Goal: Task Accomplishment & Management: Use online tool/utility

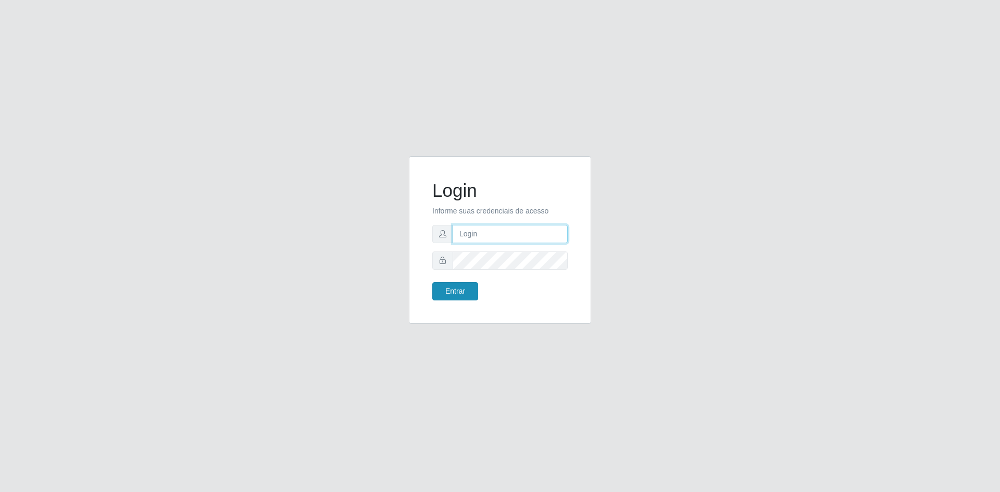
type input "[EMAIL_ADDRESS][DOMAIN_NAME]"
click at [449, 291] on button "Entrar" at bounding box center [455, 291] width 46 height 18
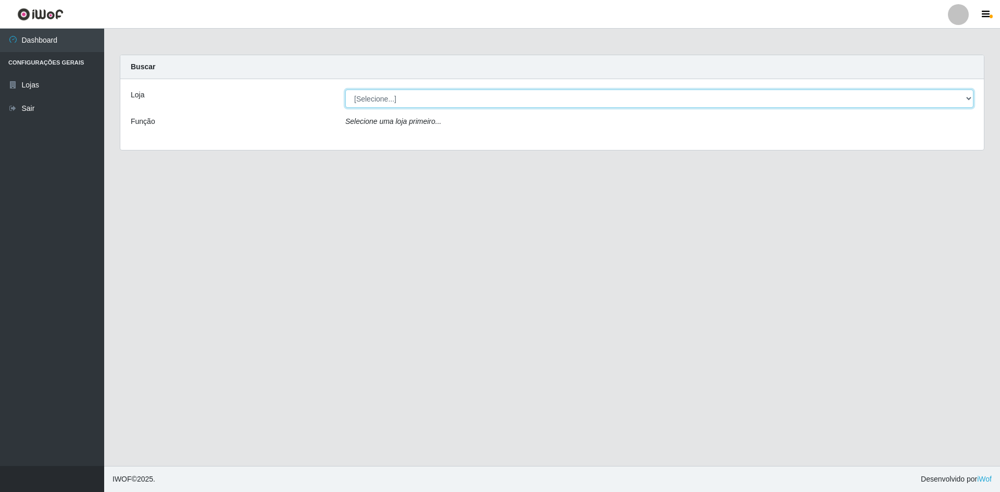
click at [415, 96] on select "[Selecione...] Hiper Queiroz - [GEOGRAPHIC_DATA] [GEOGRAPHIC_DATA] [GEOGRAPHIC_…" at bounding box center [659, 99] width 628 height 18
select select "517"
click at [345, 90] on select "[Selecione...] Hiper Queiroz - [GEOGRAPHIC_DATA] [GEOGRAPHIC_DATA] [GEOGRAPHIC_…" at bounding box center [659, 99] width 628 height 18
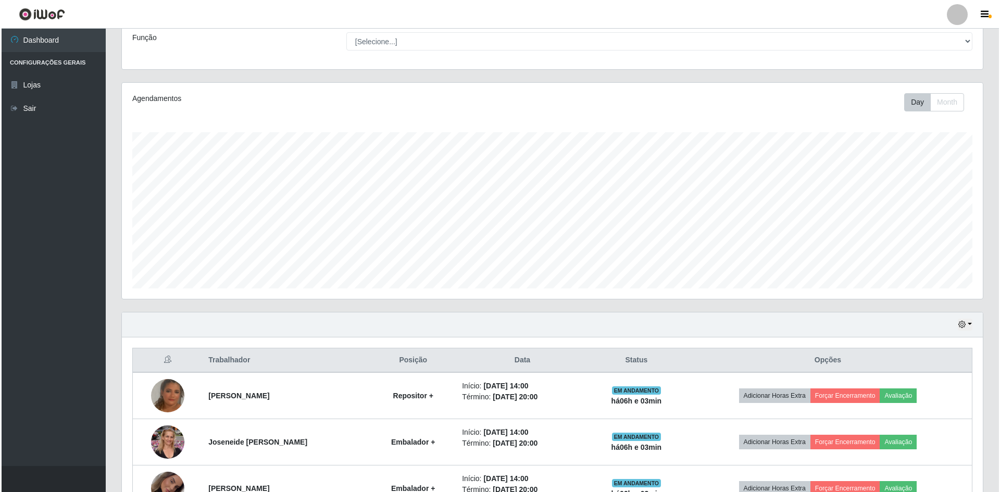
scroll to position [199, 0]
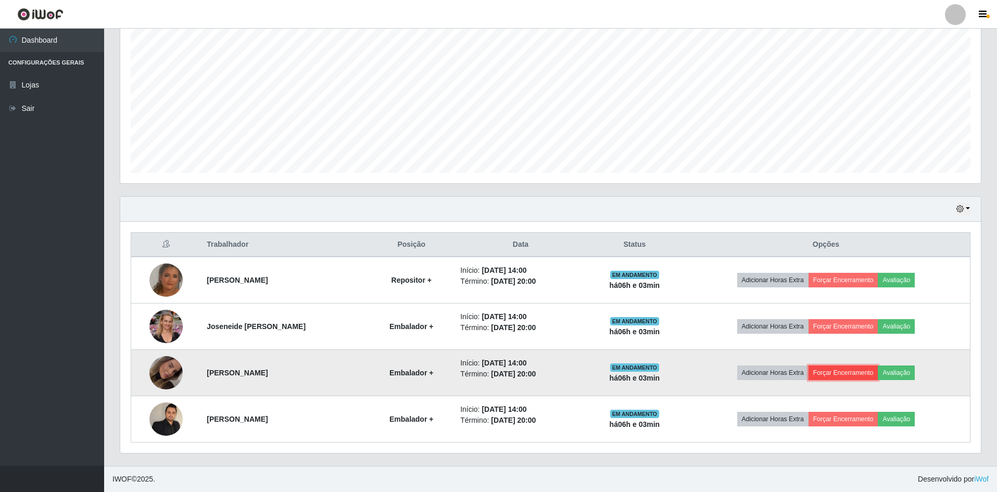
click at [853, 372] on button "Forçar Encerramento" at bounding box center [844, 373] width 70 height 15
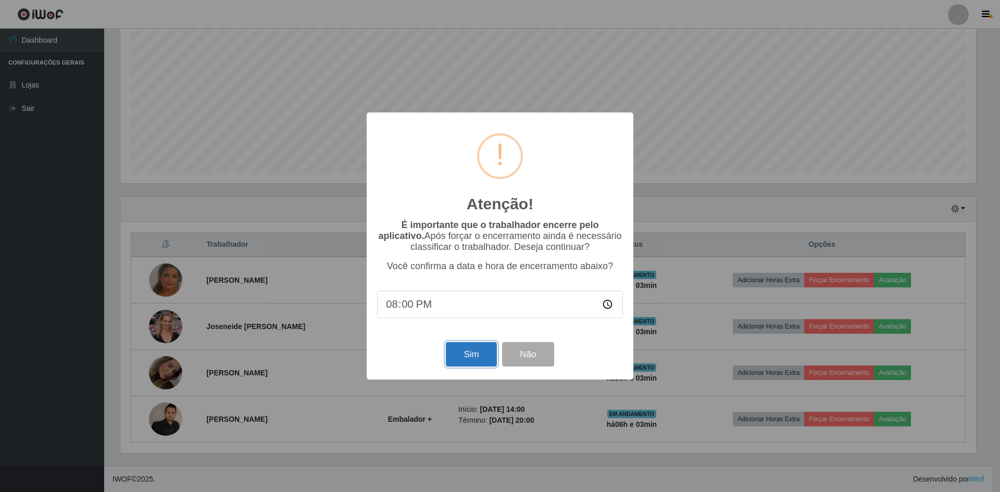
click at [472, 364] on button "Sim" at bounding box center [471, 354] width 51 height 24
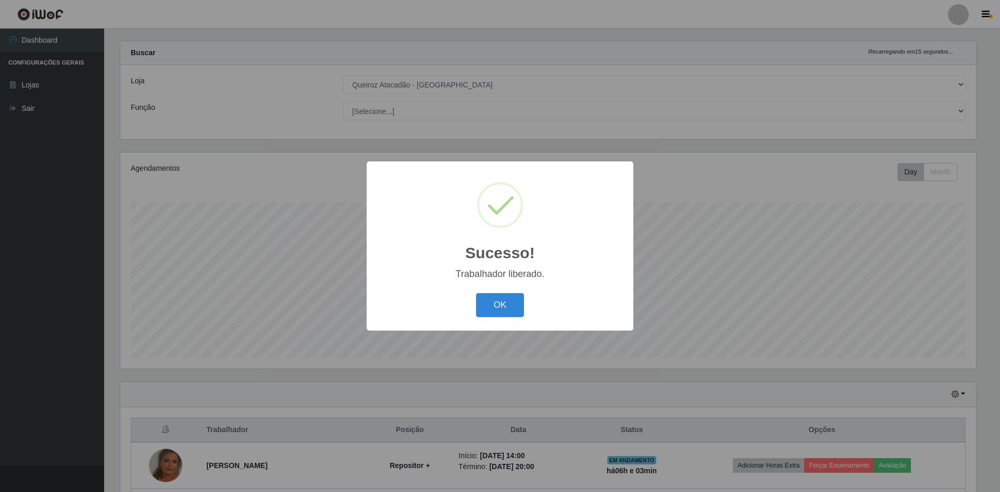
drag, startPoint x: 486, startPoint y: 232, endPoint x: 500, endPoint y: 276, distance: 45.8
click at [500, 273] on div "Sucesso! × Trabalhador liberado. OK Cancel" at bounding box center [500, 245] width 267 height 169
click at [503, 306] on button "OK" at bounding box center [500, 305] width 48 height 24
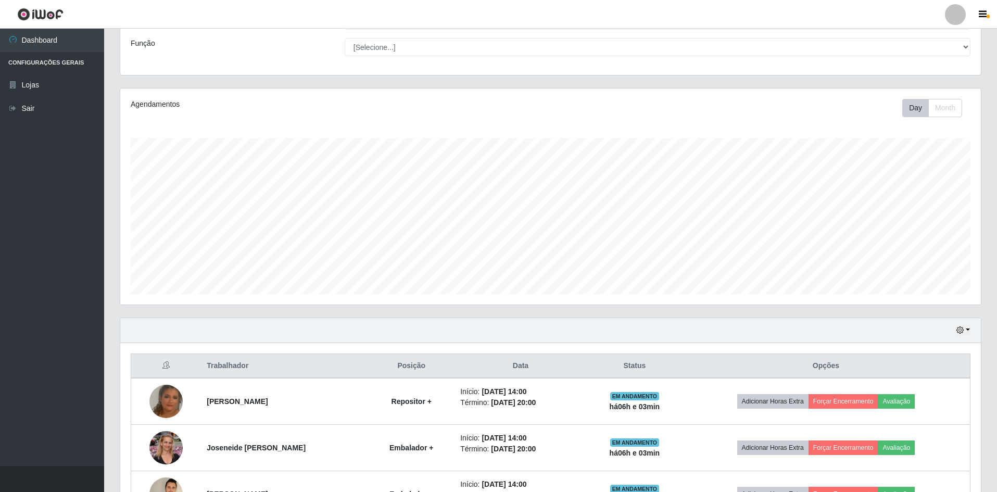
scroll to position [153, 0]
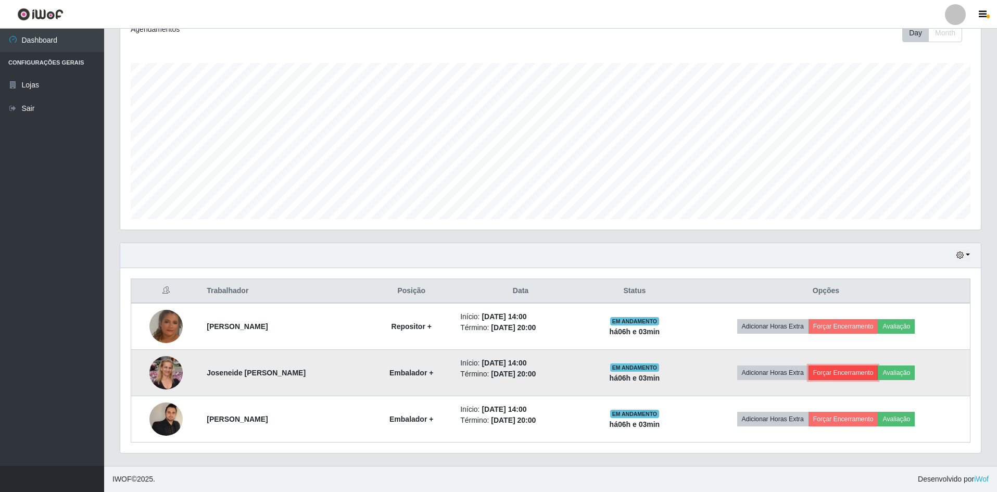
click at [829, 375] on button "Forçar Encerramento" at bounding box center [844, 373] width 70 height 15
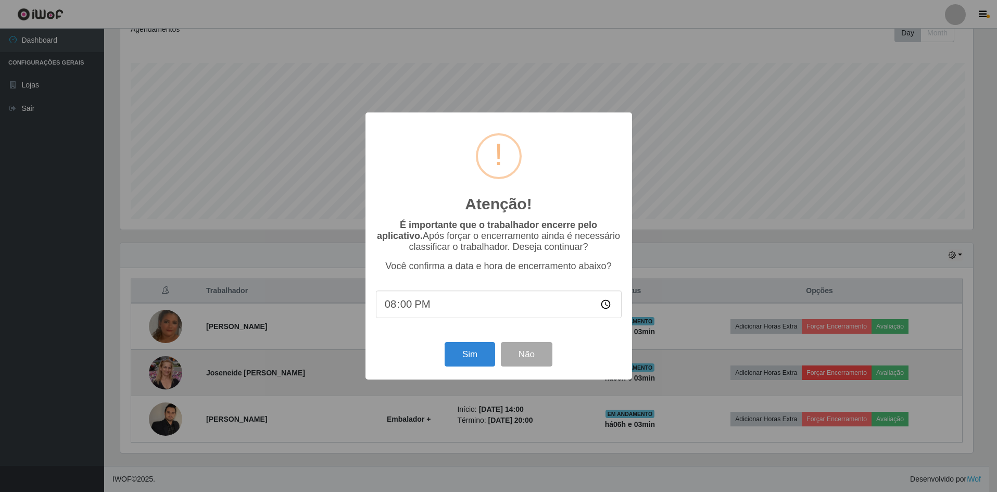
scroll to position [216, 856]
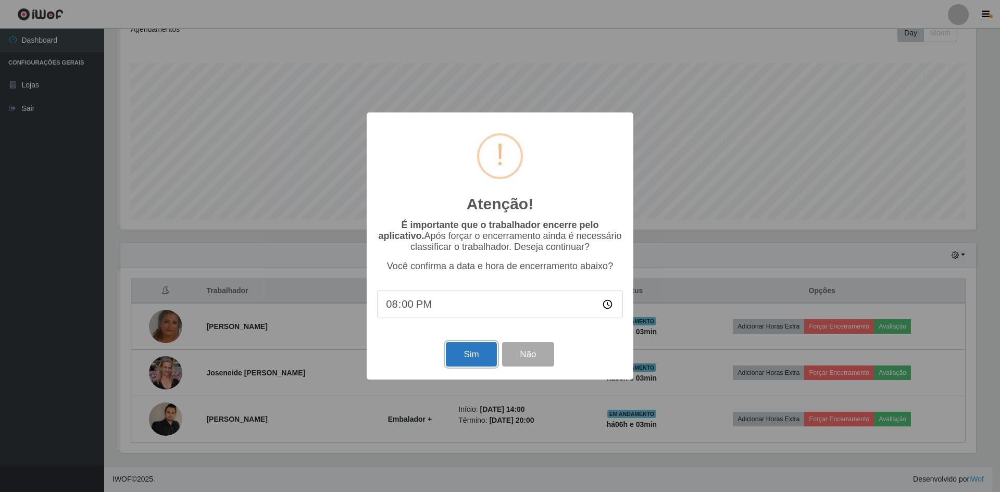
click at [472, 366] on button "Sim" at bounding box center [471, 354] width 51 height 24
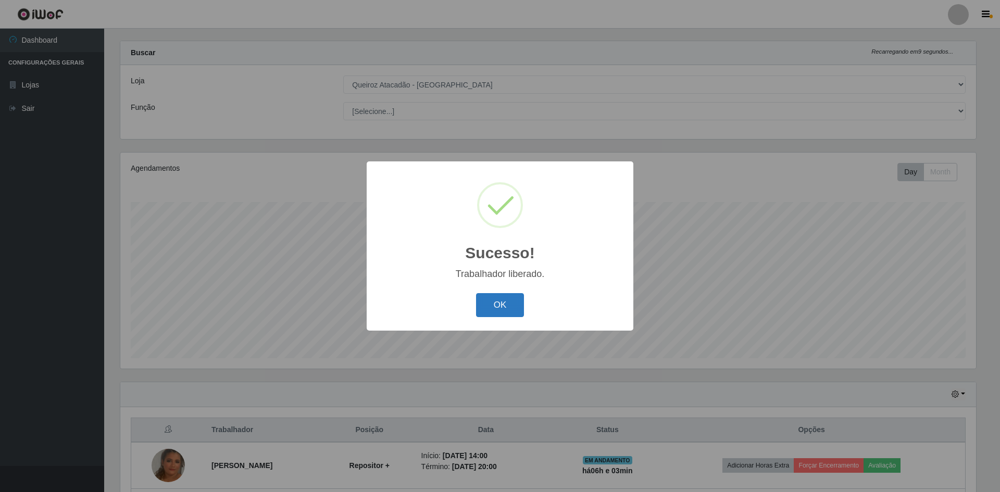
click at [506, 314] on button "OK" at bounding box center [500, 305] width 48 height 24
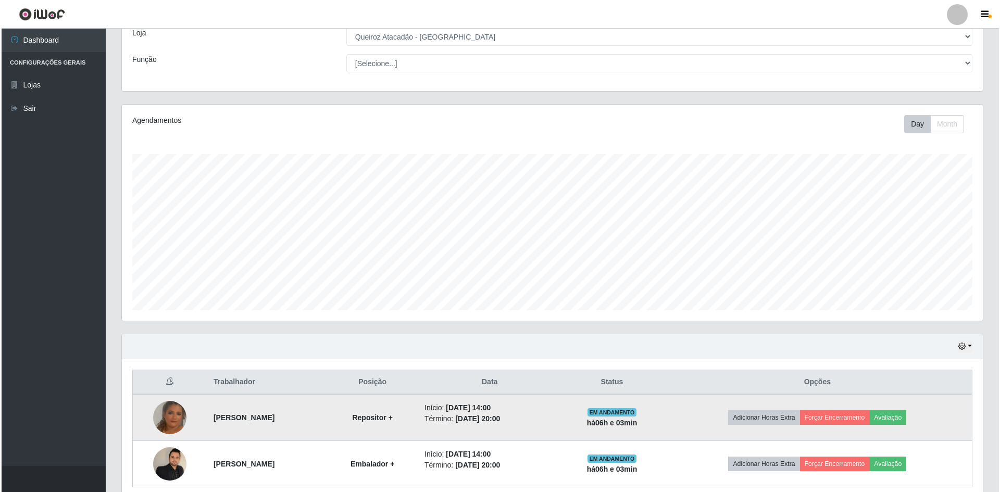
scroll to position [107, 0]
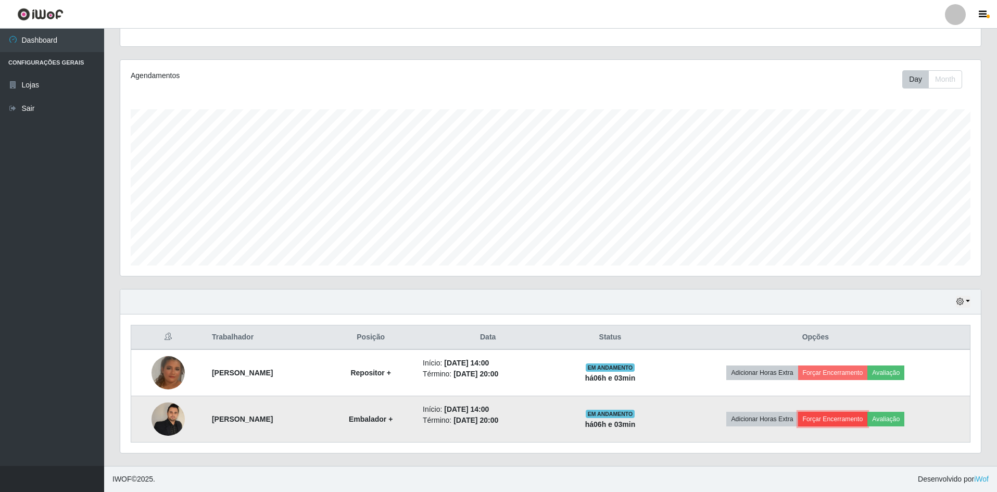
click at [865, 426] on button "Forçar Encerramento" at bounding box center [833, 419] width 70 height 15
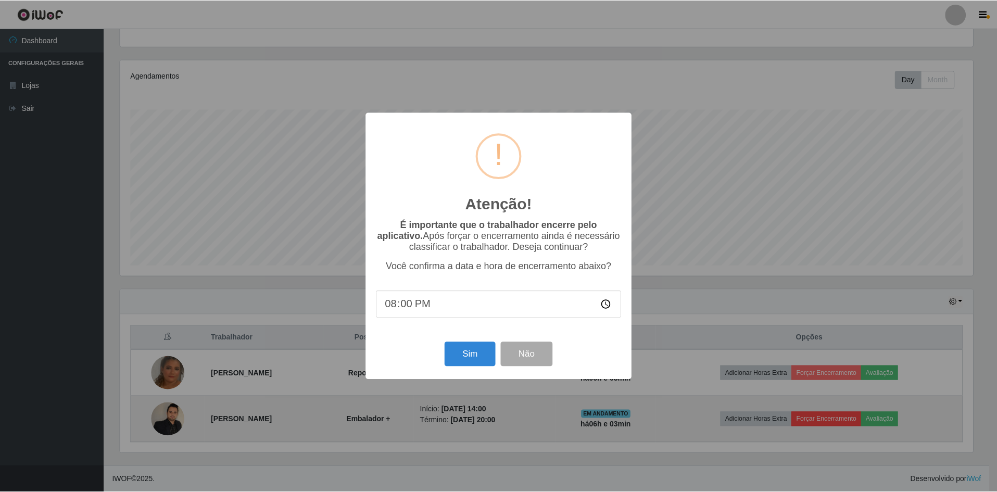
scroll to position [216, 856]
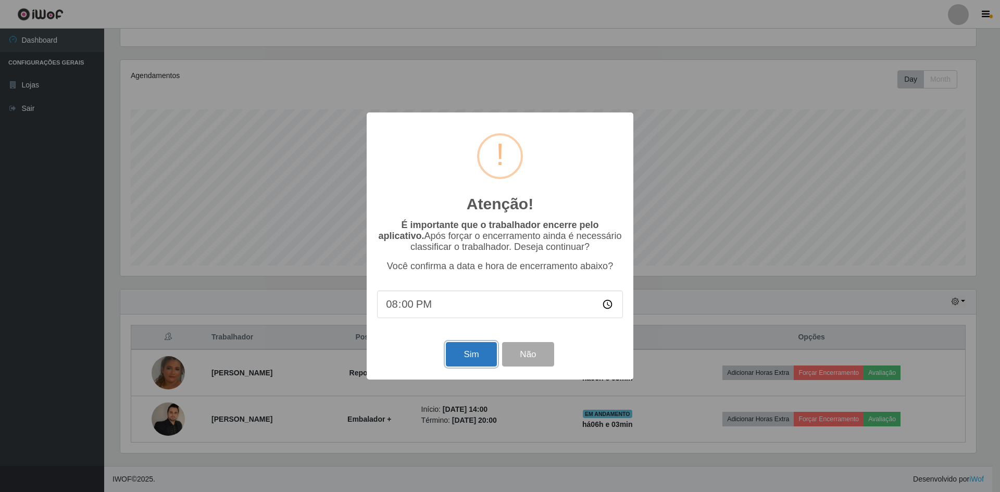
click at [448, 358] on button "Sim" at bounding box center [471, 354] width 51 height 24
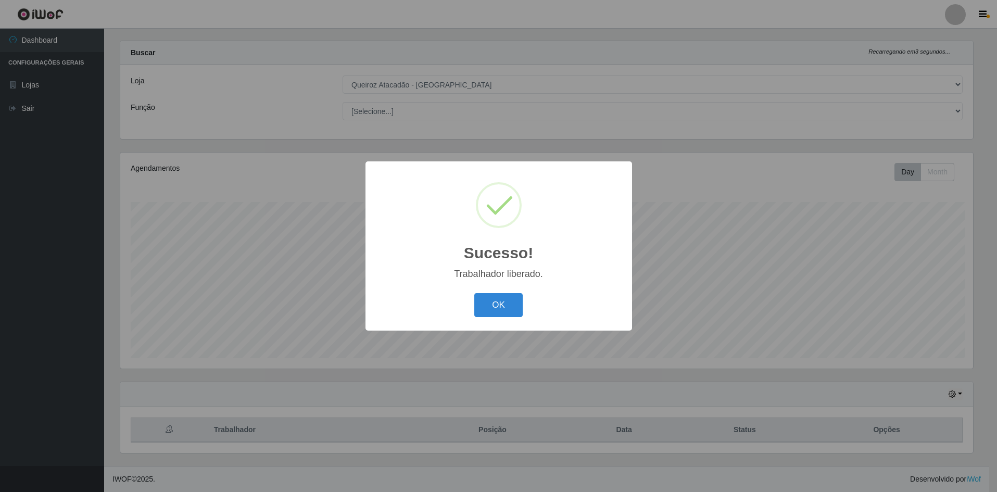
scroll to position [0, 0]
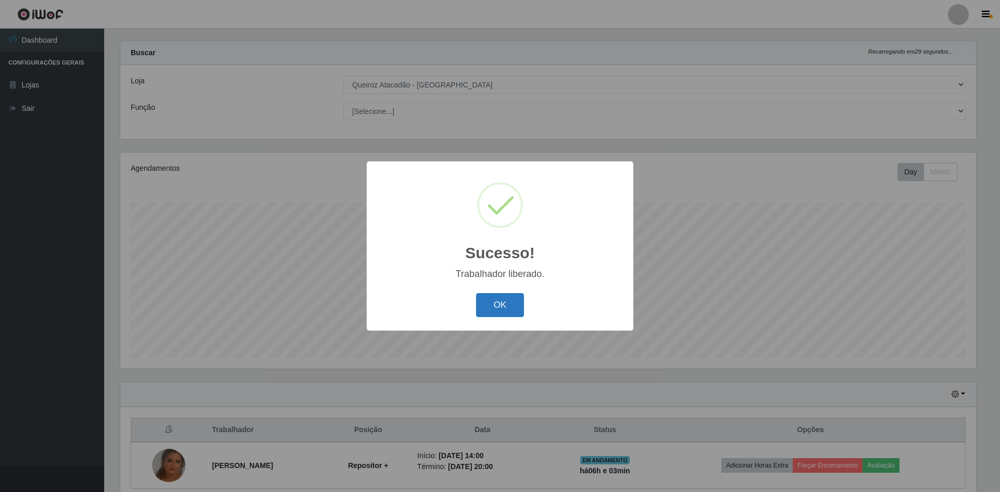
click at [497, 317] on button "OK" at bounding box center [500, 305] width 48 height 24
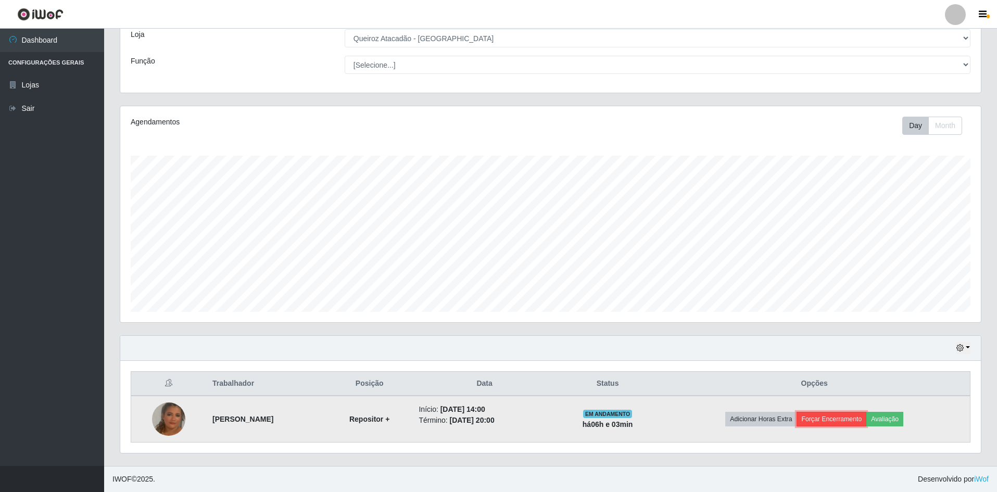
click at [855, 421] on button "Forçar Encerramento" at bounding box center [832, 419] width 70 height 15
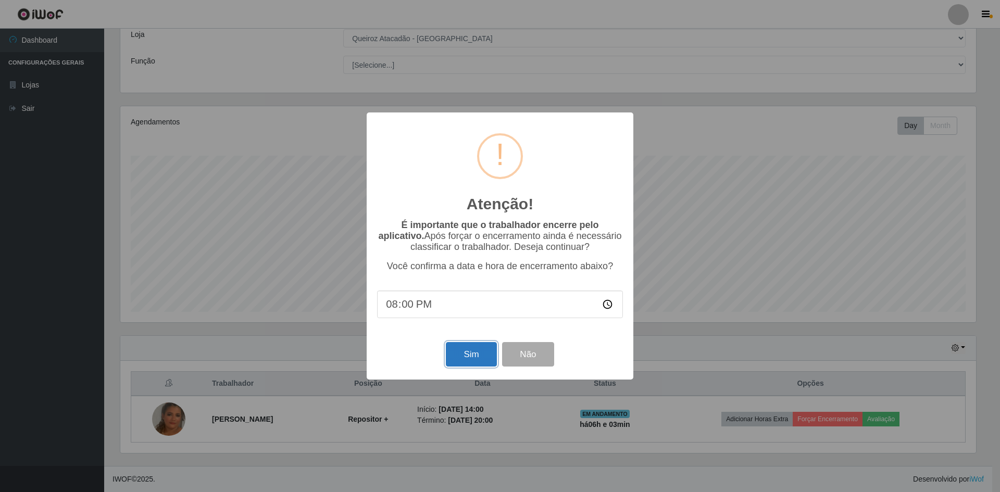
click at [468, 358] on button "Sim" at bounding box center [471, 354] width 51 height 24
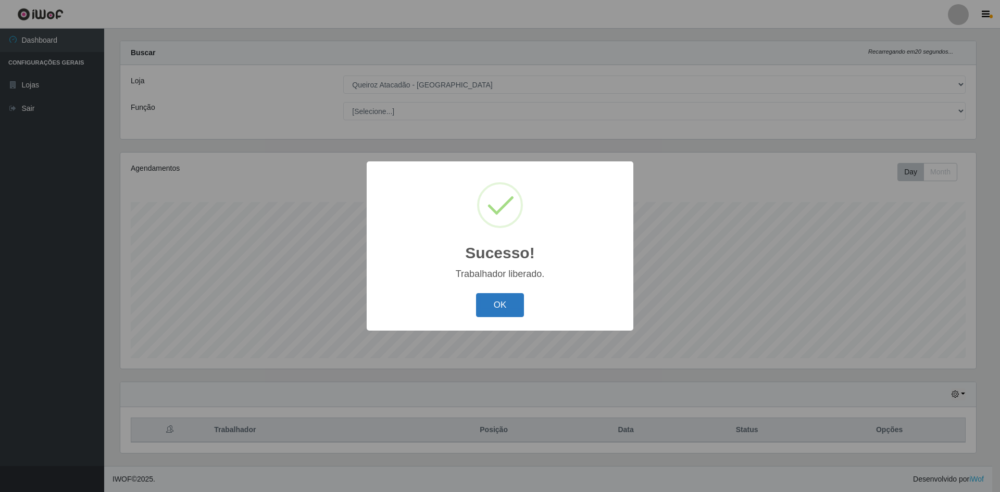
click at [488, 301] on button "OK" at bounding box center [500, 305] width 48 height 24
